Goal: Complete application form

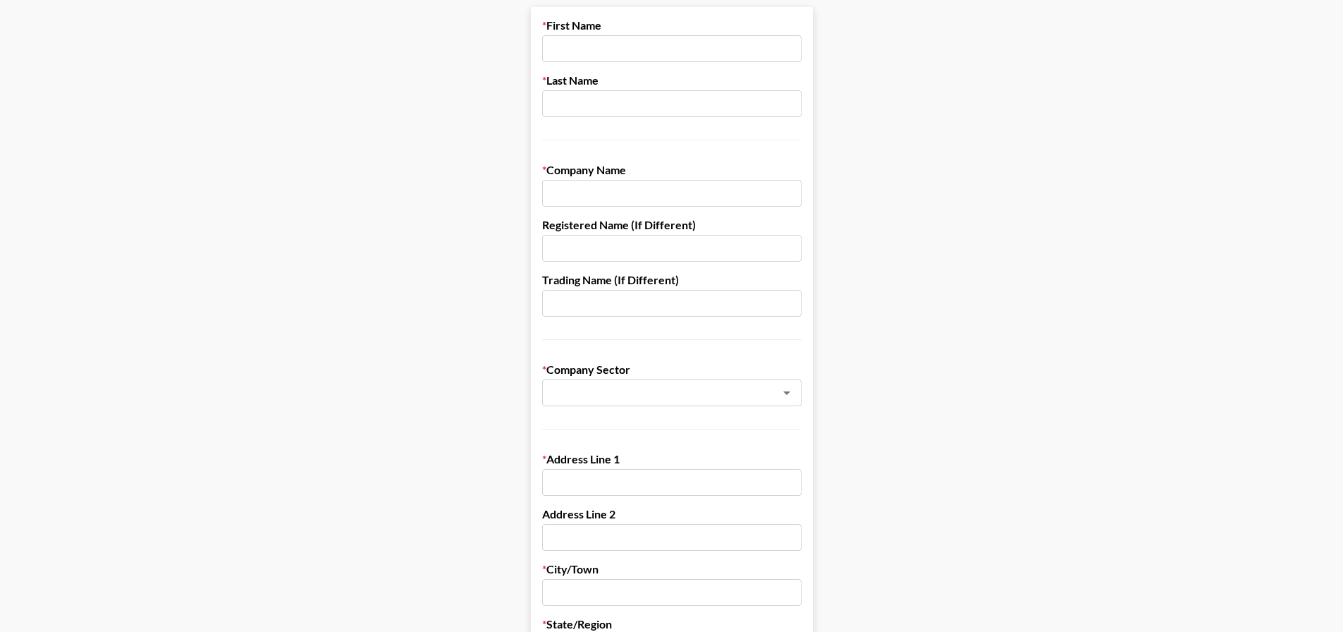
scroll to position [70, 0]
